Goal: Task Accomplishment & Management: Use online tool/utility

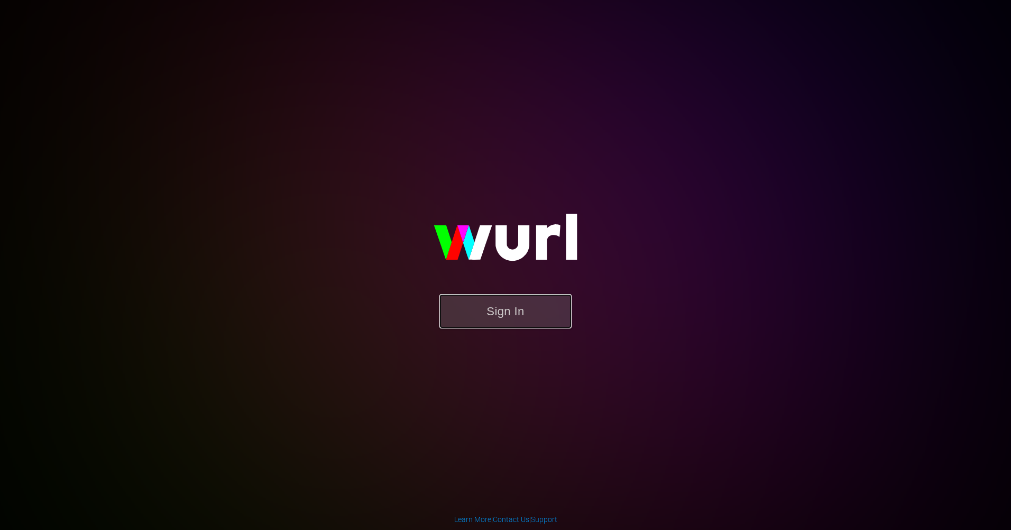
click at [533, 295] on button "Sign In" at bounding box center [505, 311] width 132 height 34
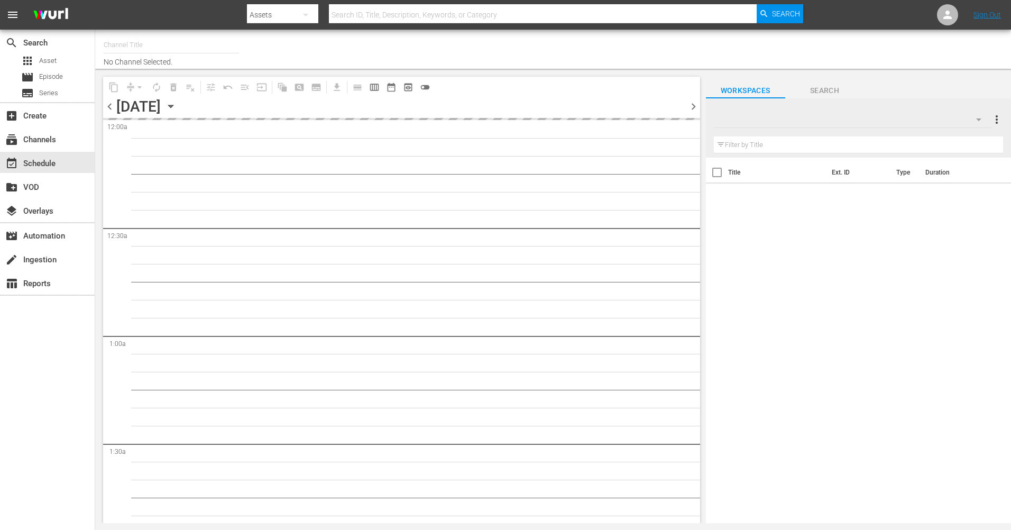
type input "The Film Detective (1847)"
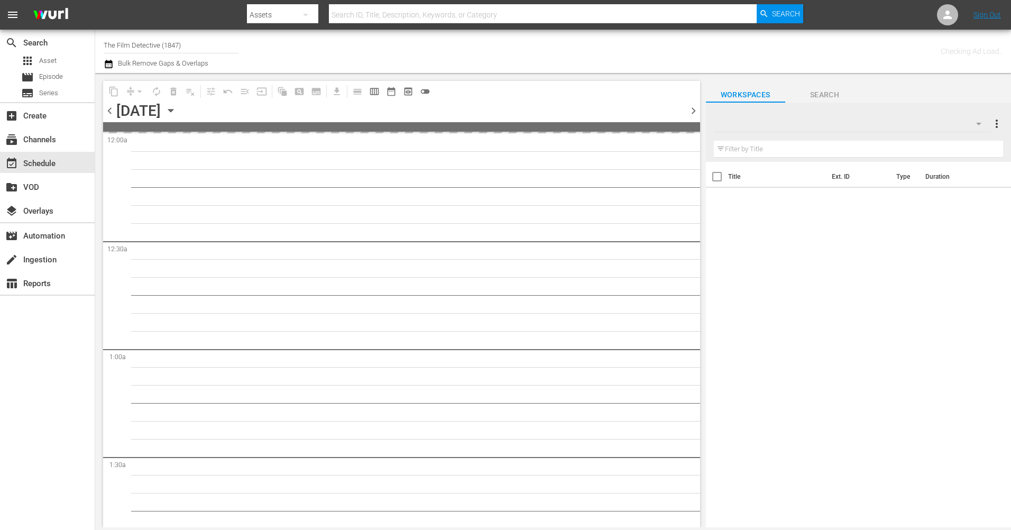
click at [177, 111] on icon "button" at bounding box center [171, 111] width 12 height 12
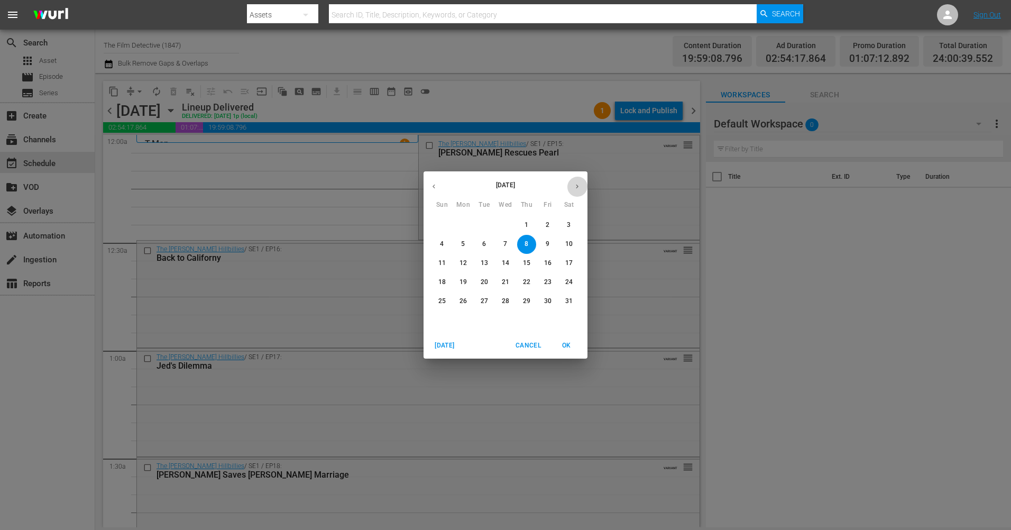
click at [577, 187] on icon "button" at bounding box center [577, 187] width 3 height 4
click at [580, 185] on icon "button" at bounding box center [577, 186] width 8 height 8
click at [546, 262] on p "15" at bounding box center [547, 263] width 7 height 9
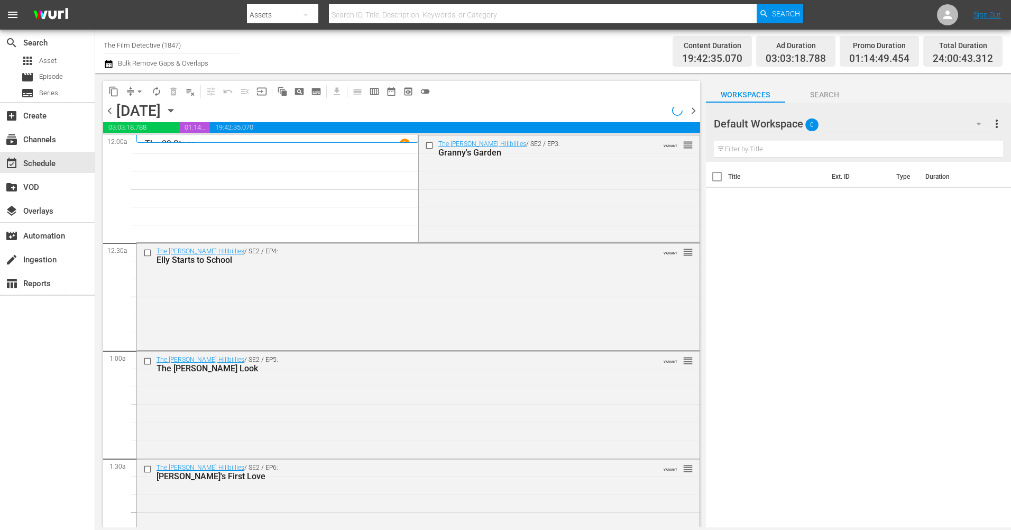
click at [693, 112] on span "chevron_right" at bounding box center [693, 110] width 13 height 13
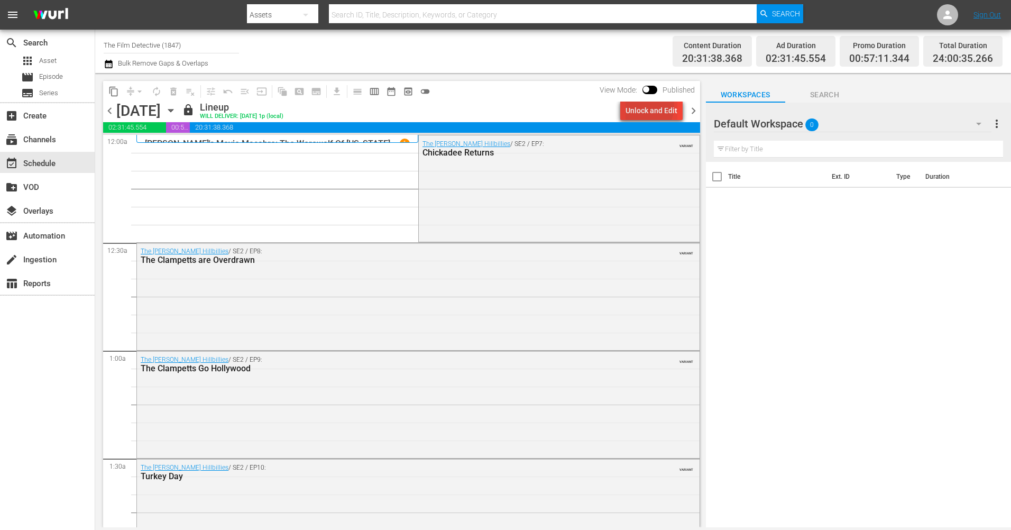
click at [642, 105] on div "Unlock and Edit" at bounding box center [651, 110] width 52 height 19
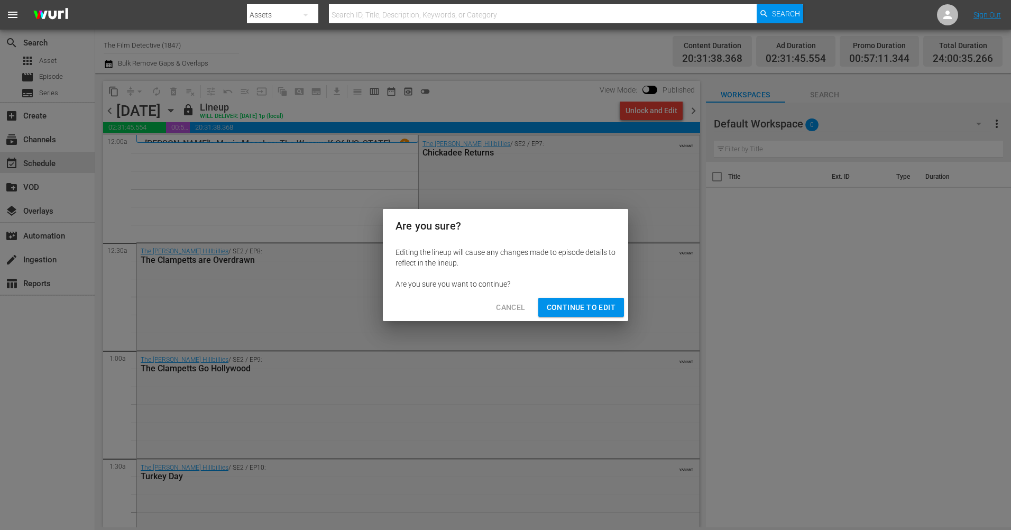
click at [573, 311] on span "Continue to Edit" at bounding box center [581, 307] width 69 height 13
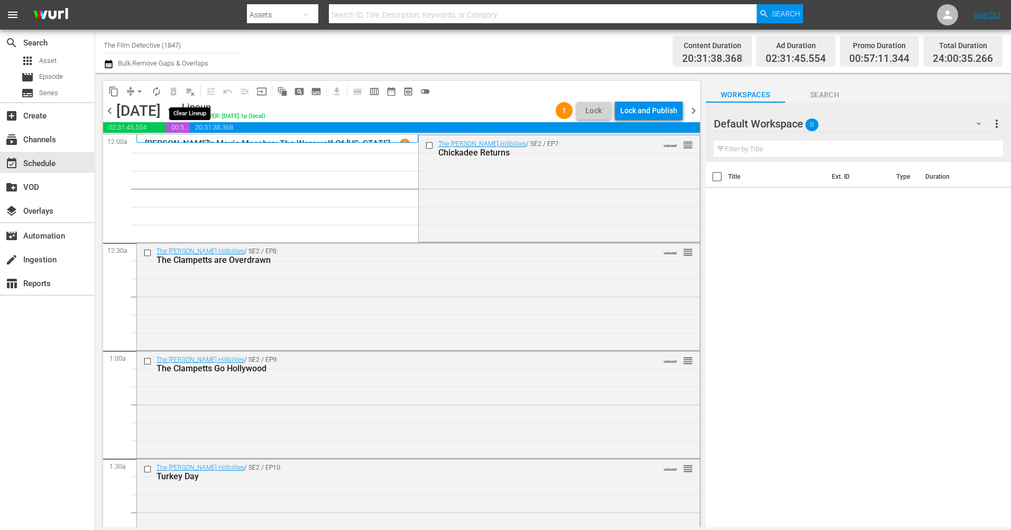
click at [190, 90] on span "playlist_remove_outlined" at bounding box center [190, 91] width 11 height 11
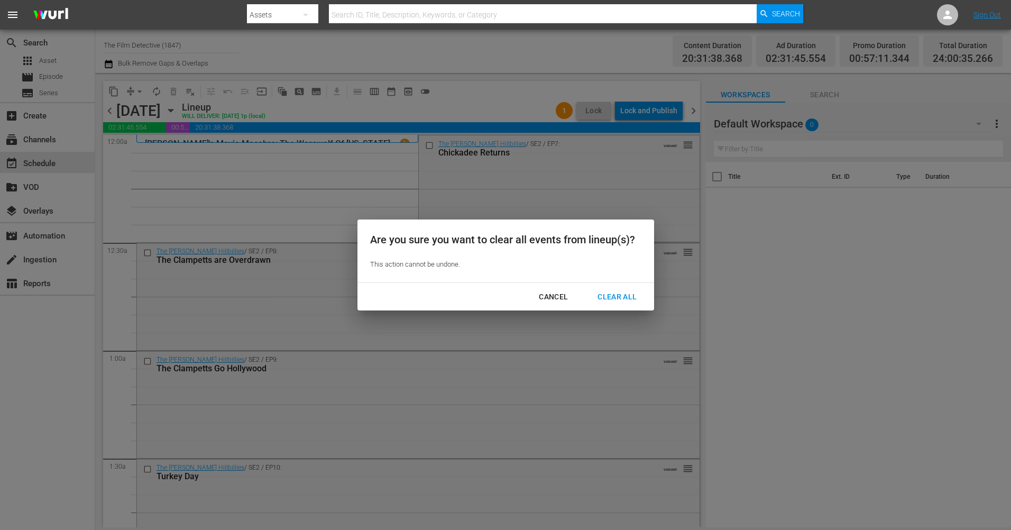
click at [606, 292] on div "Clear All" at bounding box center [617, 296] width 56 height 13
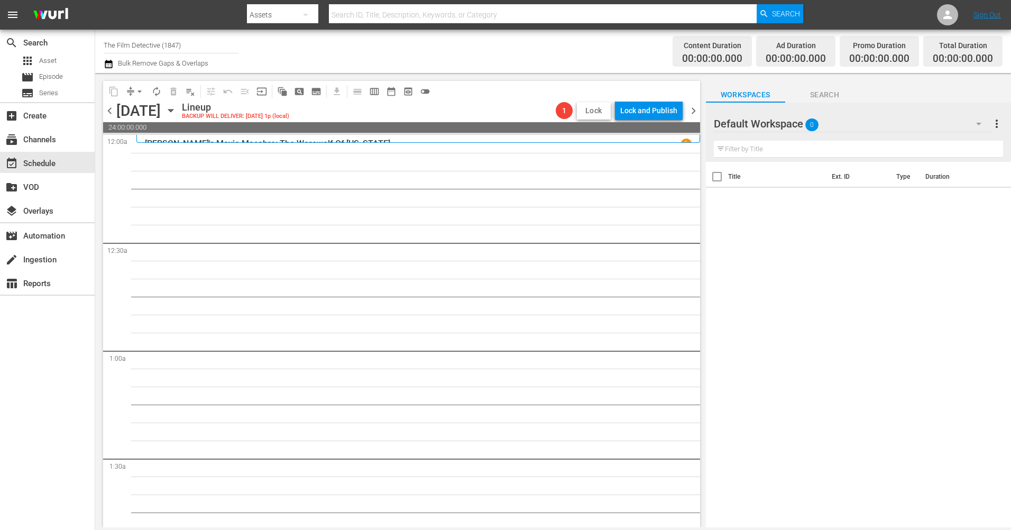
click at [594, 112] on span "Lock" at bounding box center [593, 110] width 25 height 11
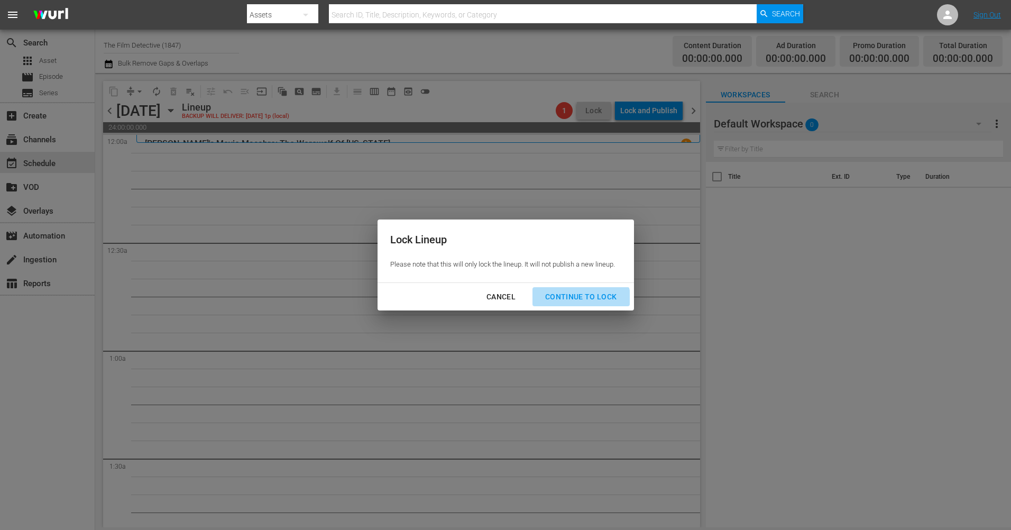
click at [577, 303] on button "Continue to lock" at bounding box center [580, 297] width 97 height 20
